Goal: Transaction & Acquisition: Download file/media

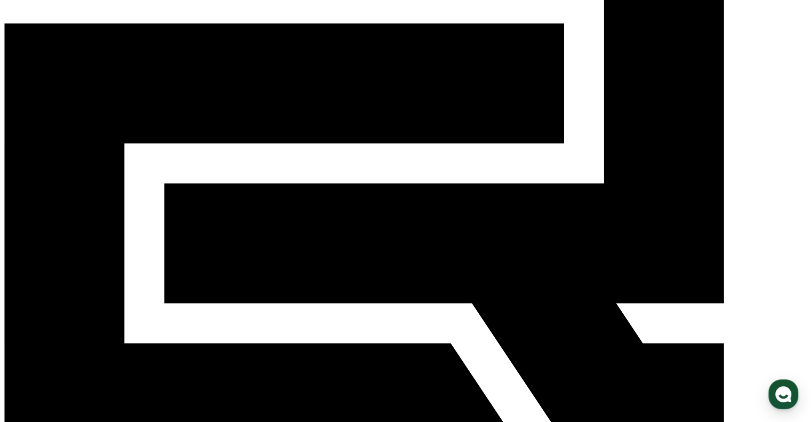
scroll to position [213, 0]
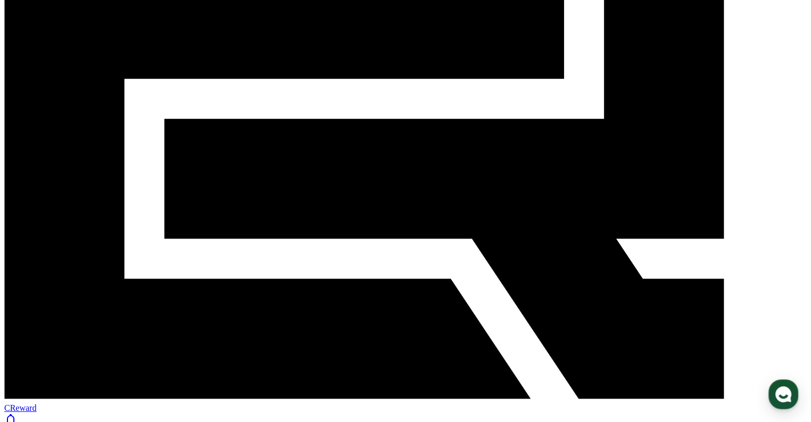
scroll to position [267, 0]
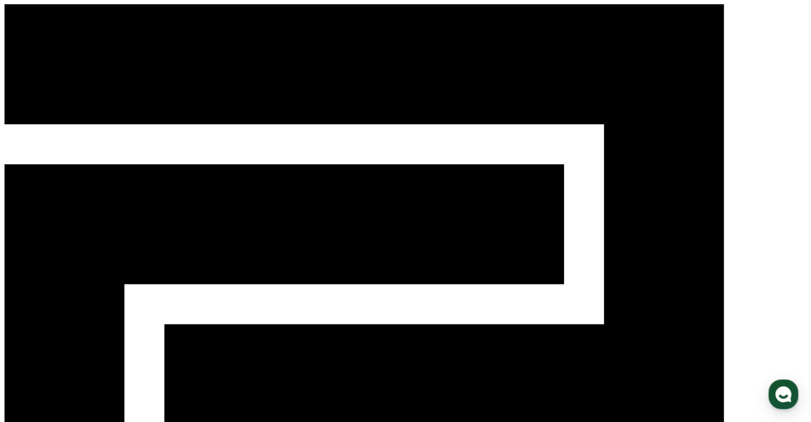
drag, startPoint x: 230, startPoint y: 196, endPoint x: 433, endPoint y: 296, distance: 226.6
copy div "*유의사항 - YOUTUBE 외 타 플랫폼에서는 사용 불가하며, 60초 미만 쇼츠 제작만 가능합니다. (롱폼 제작 불가) - 영상 내부와 설명…"
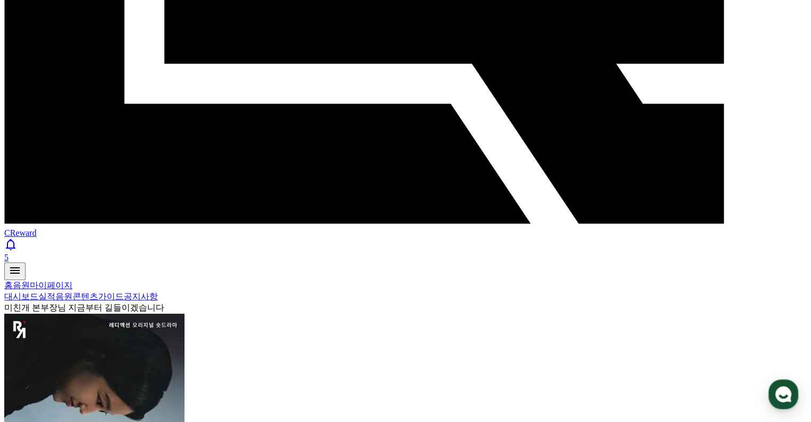
scroll to position [480, 0]
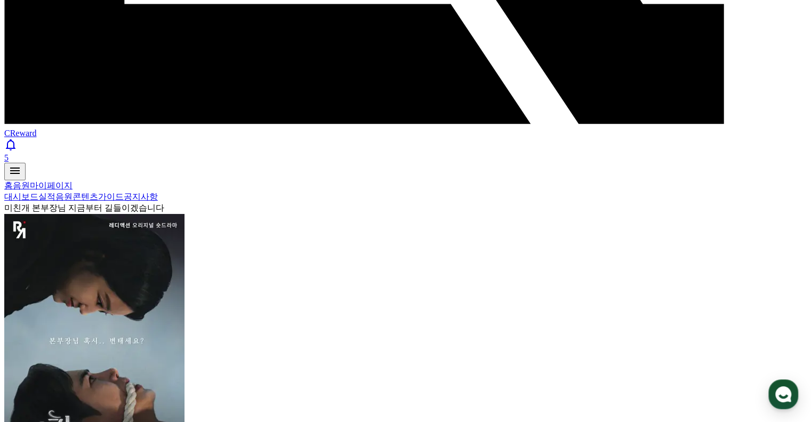
select select "**********"
